Goal: Task Accomplishment & Management: Use online tool/utility

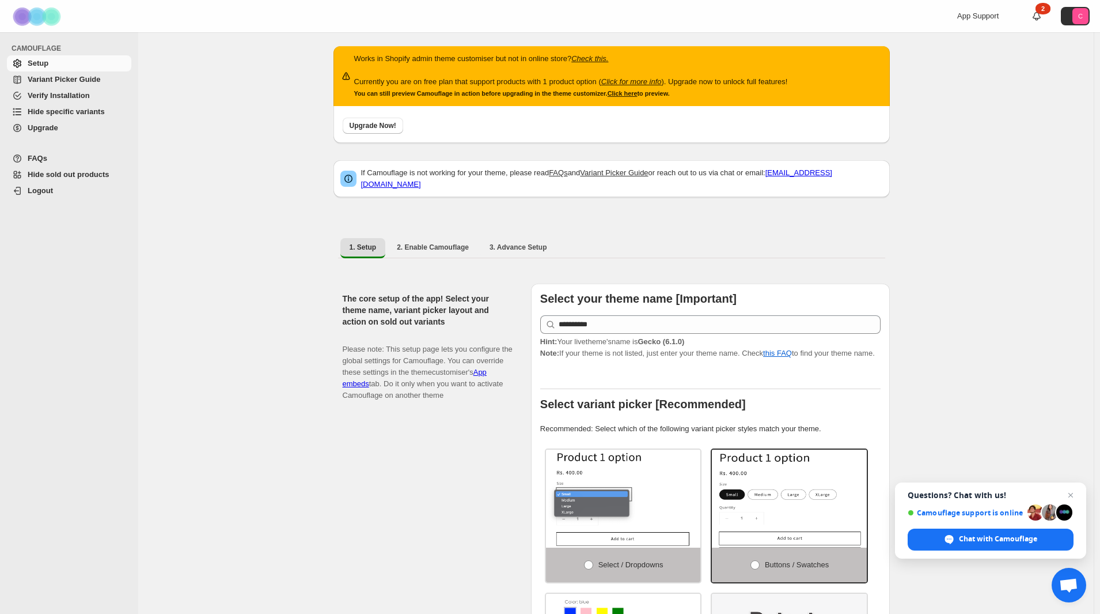
click at [81, 77] on span "Variant Picker Guide" at bounding box center [64, 79] width 73 height 9
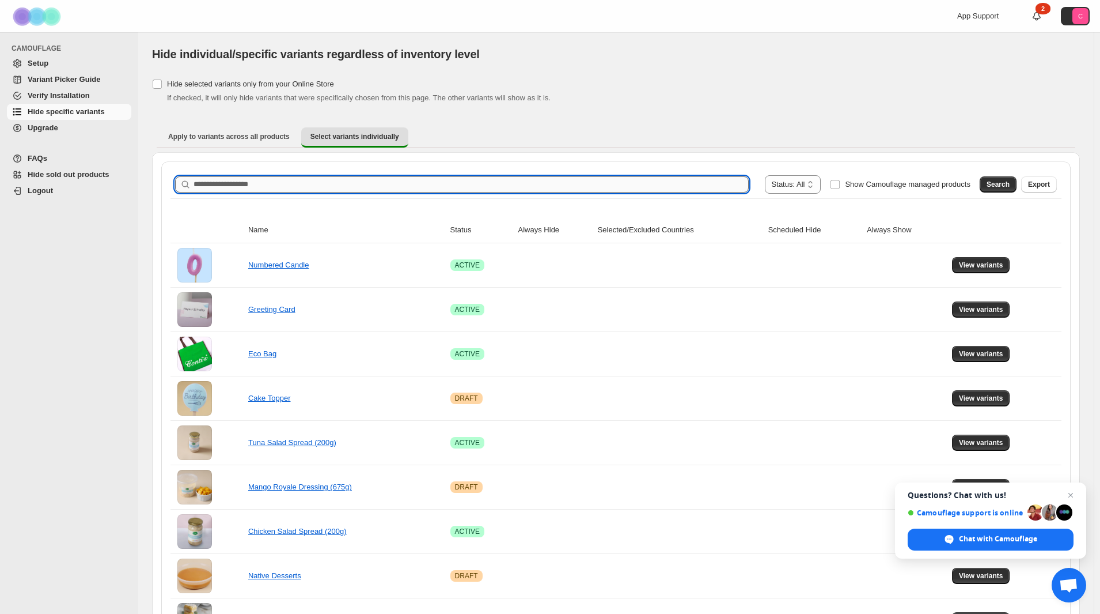
click at [415, 190] on input "Search product name" at bounding box center [471, 184] width 555 height 16
type input "********"
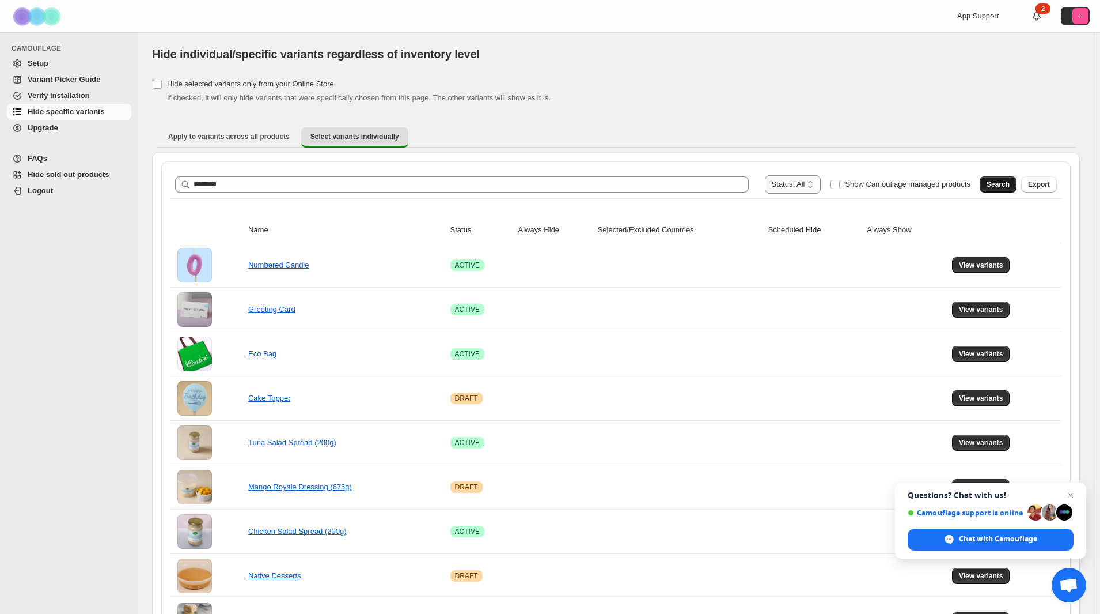
click at [1000, 179] on button "Search" at bounding box center [998, 184] width 37 height 16
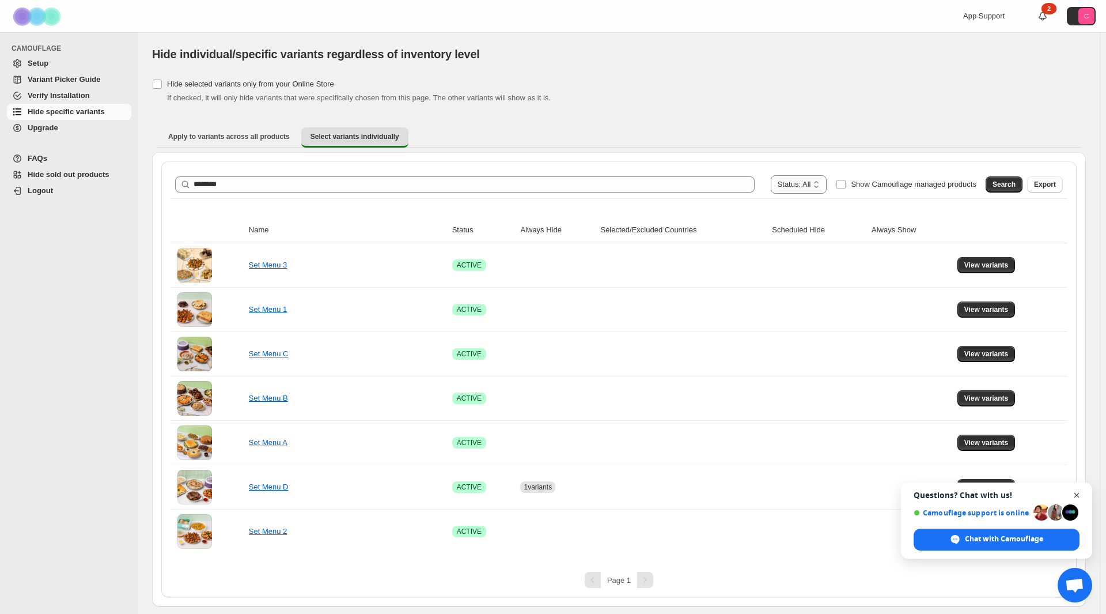
click at [1077, 495] on span "Open chat" at bounding box center [1077, 495] width 14 height 14
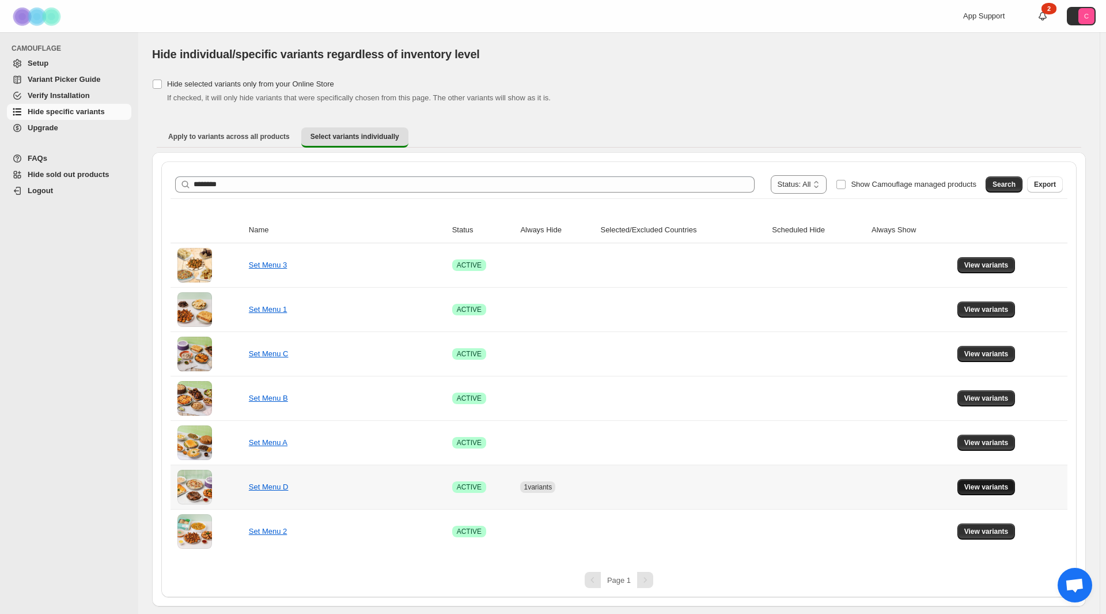
click at [991, 489] on span "View variants" at bounding box center [986, 486] width 44 height 9
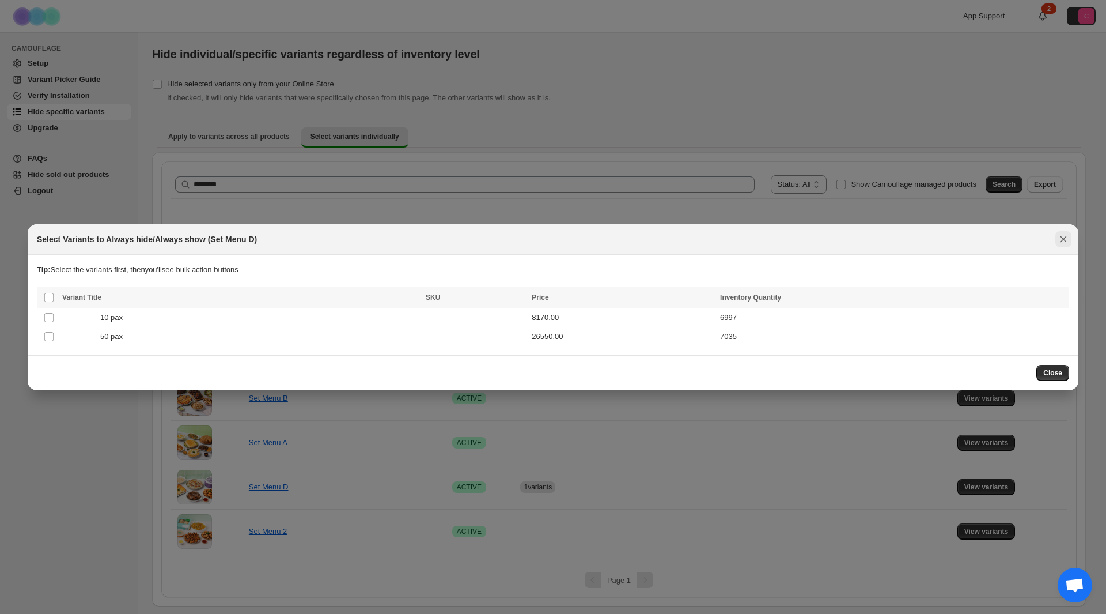
click at [1061, 240] on icon "Close" at bounding box center [1064, 239] width 12 height 12
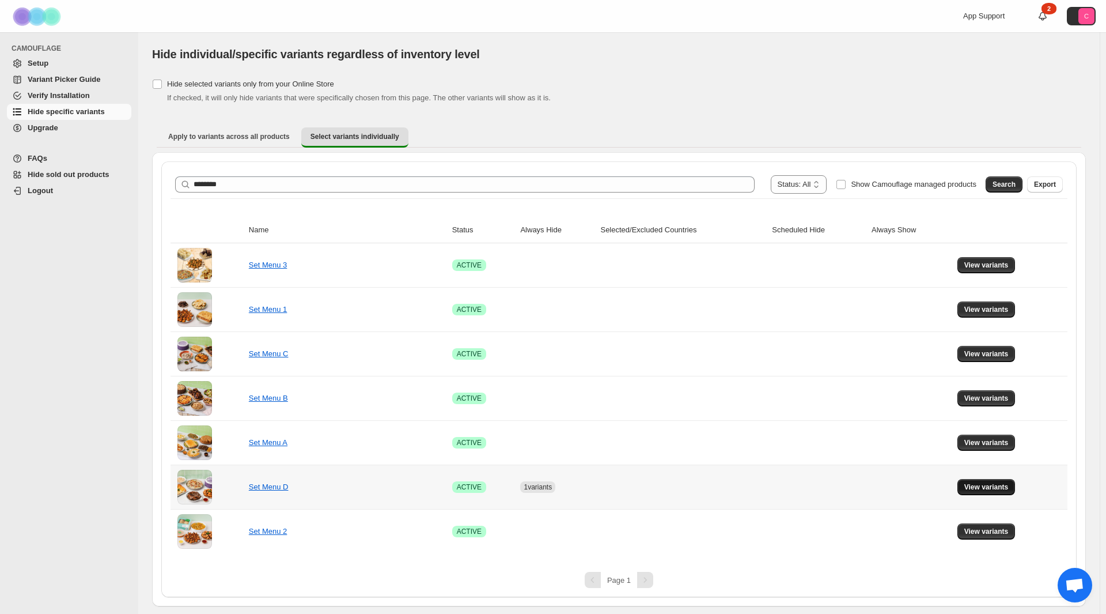
click at [998, 487] on span "View variants" at bounding box center [986, 486] width 44 height 9
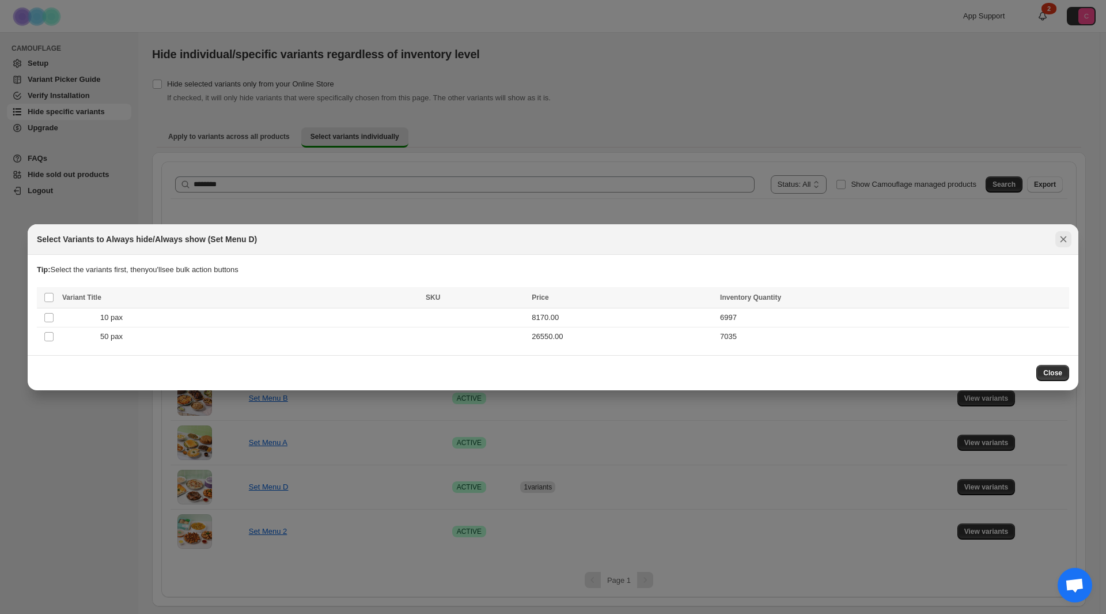
click at [1066, 237] on icon "Close" at bounding box center [1064, 239] width 12 height 12
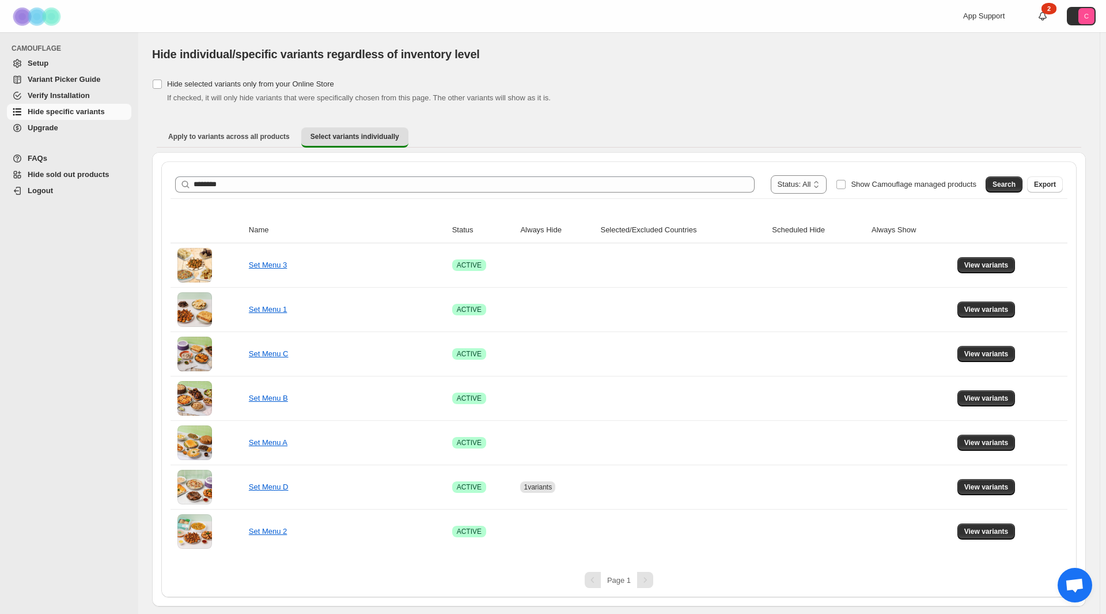
drag, startPoint x: 666, startPoint y: 111, endPoint x: 658, endPoint y: 113, distance: 8.2
click at [666, 111] on div "**********" at bounding box center [619, 341] width 934 height 530
